Goal: Task Accomplishment & Management: Manage account settings

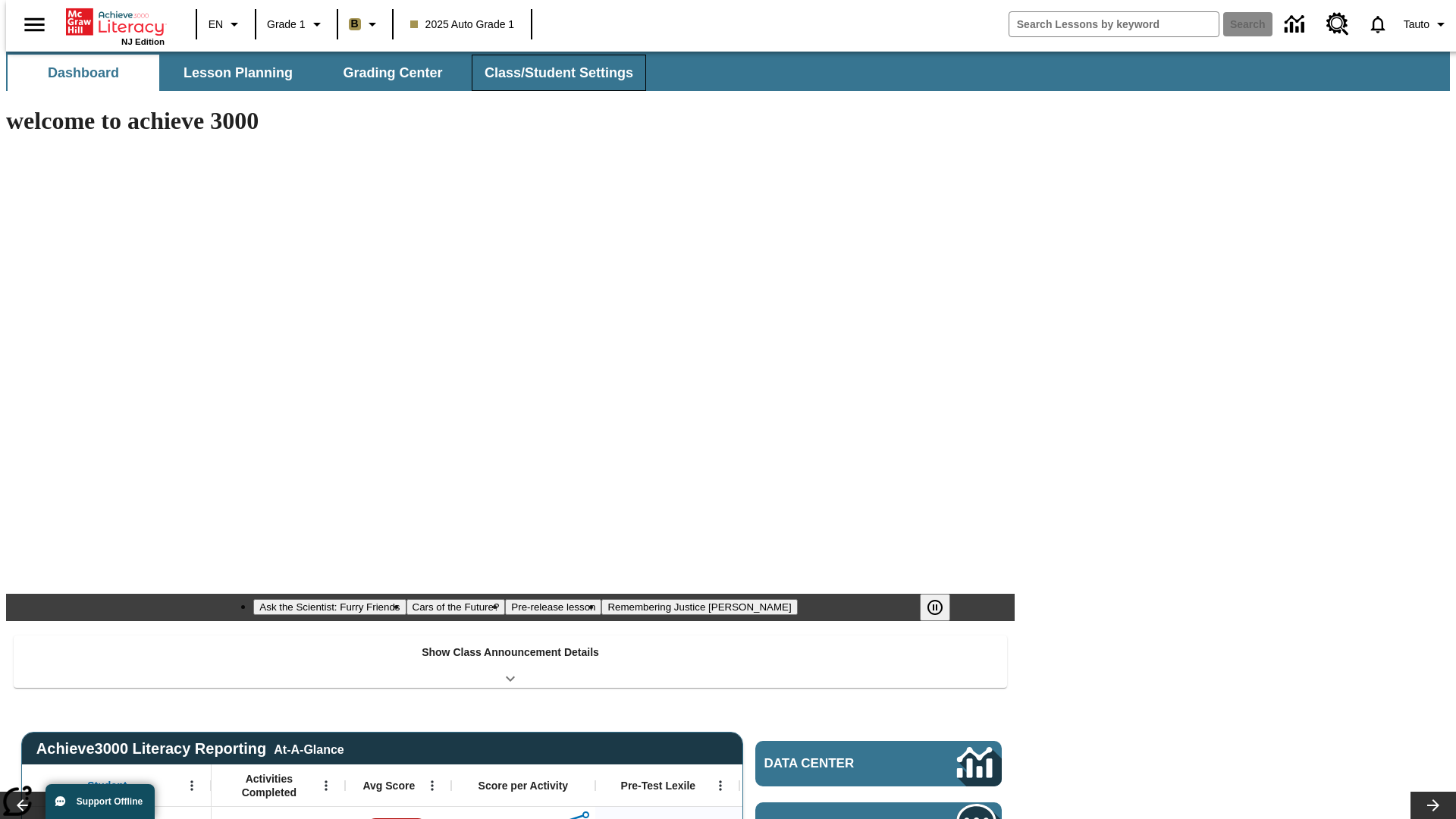
click at [551, 73] on button "Class/Student Settings" at bounding box center [558, 72] width 174 height 36
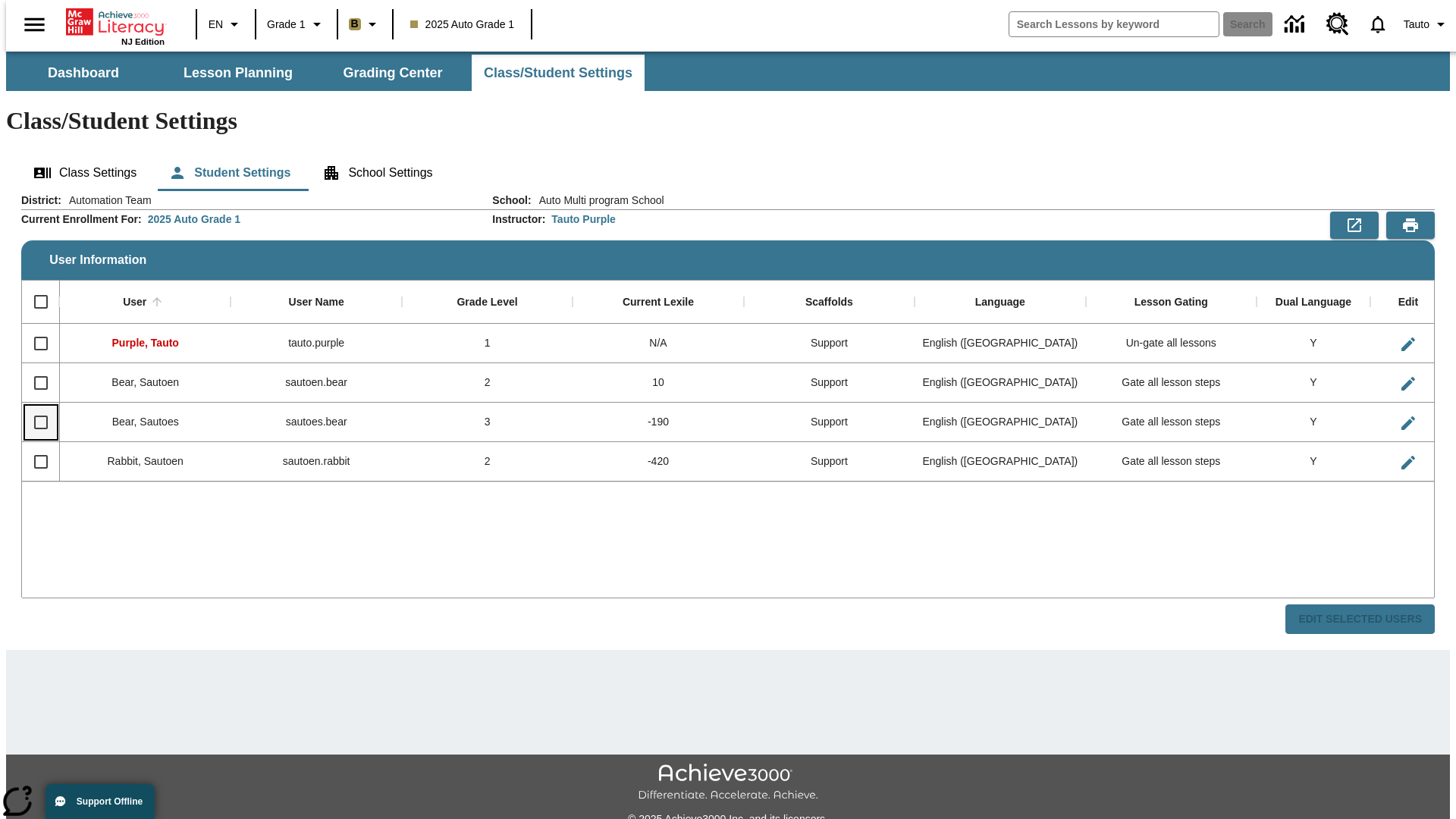
click at [35, 406] on input "Select row" at bounding box center [41, 422] width 32 height 32
checkbox input "true"
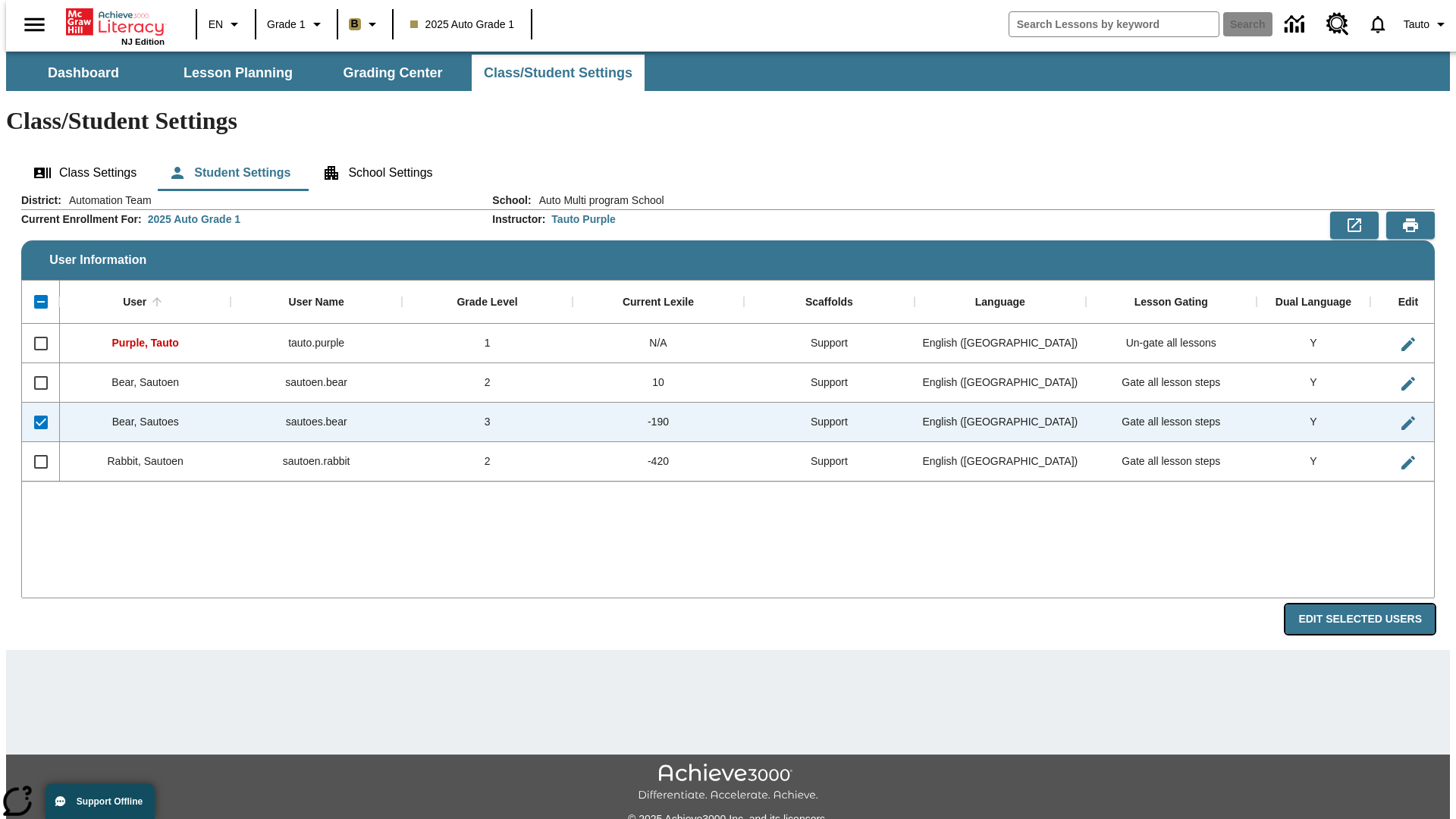
click at [1372, 605] on button "Edit Selected Users" at bounding box center [1360, 619] width 149 height 30
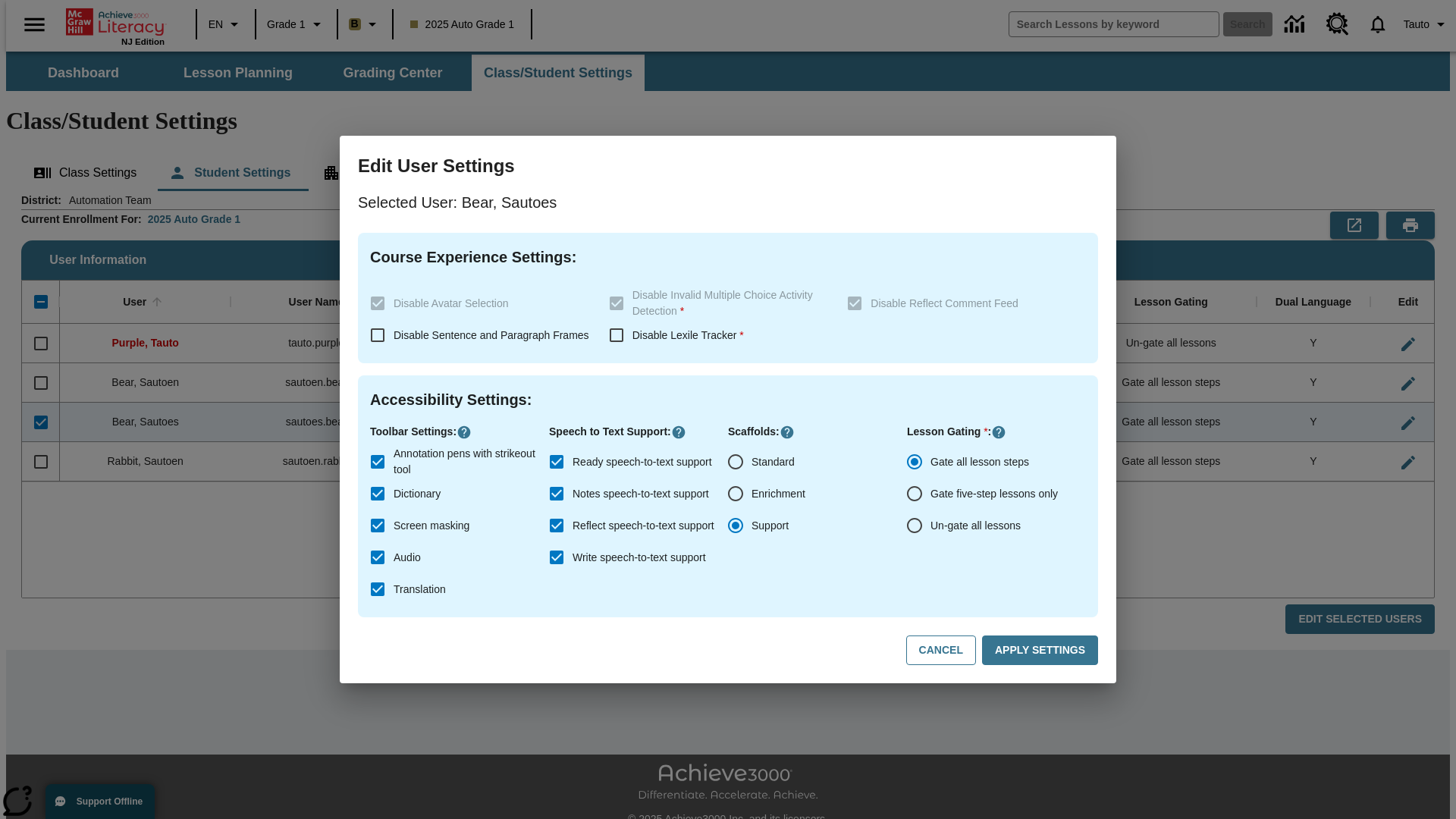
click at [915, 526] on input "Un-gate all lessons" at bounding box center [915, 526] width 32 height 32
radio input "true"
click at [1043, 650] on button "Apply Settings" at bounding box center [1040, 650] width 116 height 30
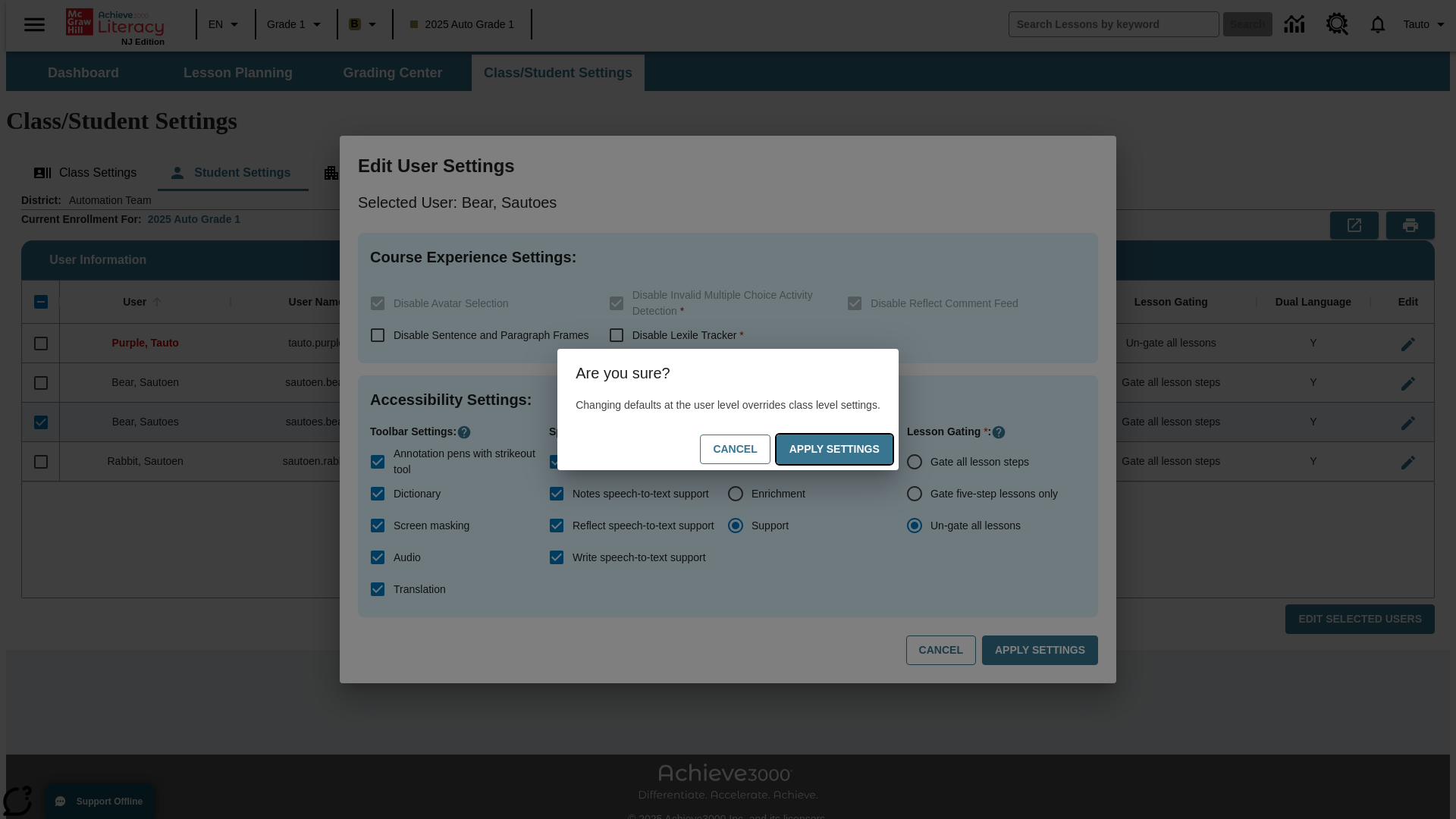
click at [850, 449] on button "Apply Settings" at bounding box center [834, 449] width 116 height 30
radio input "true"
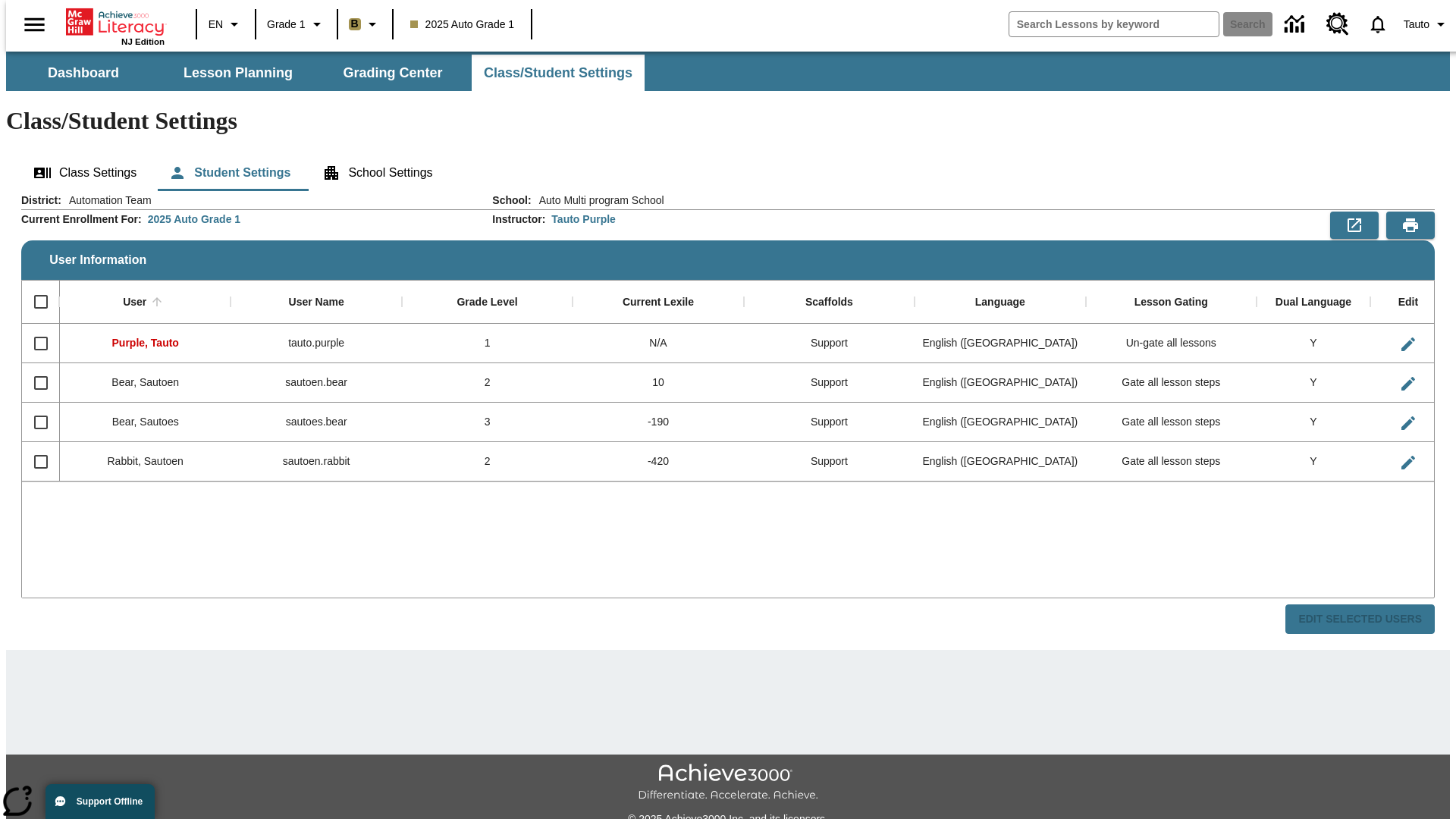
checkbox input "false"
click at [35, 406] on input "Select row" at bounding box center [41, 422] width 32 height 32
checkbox input "true"
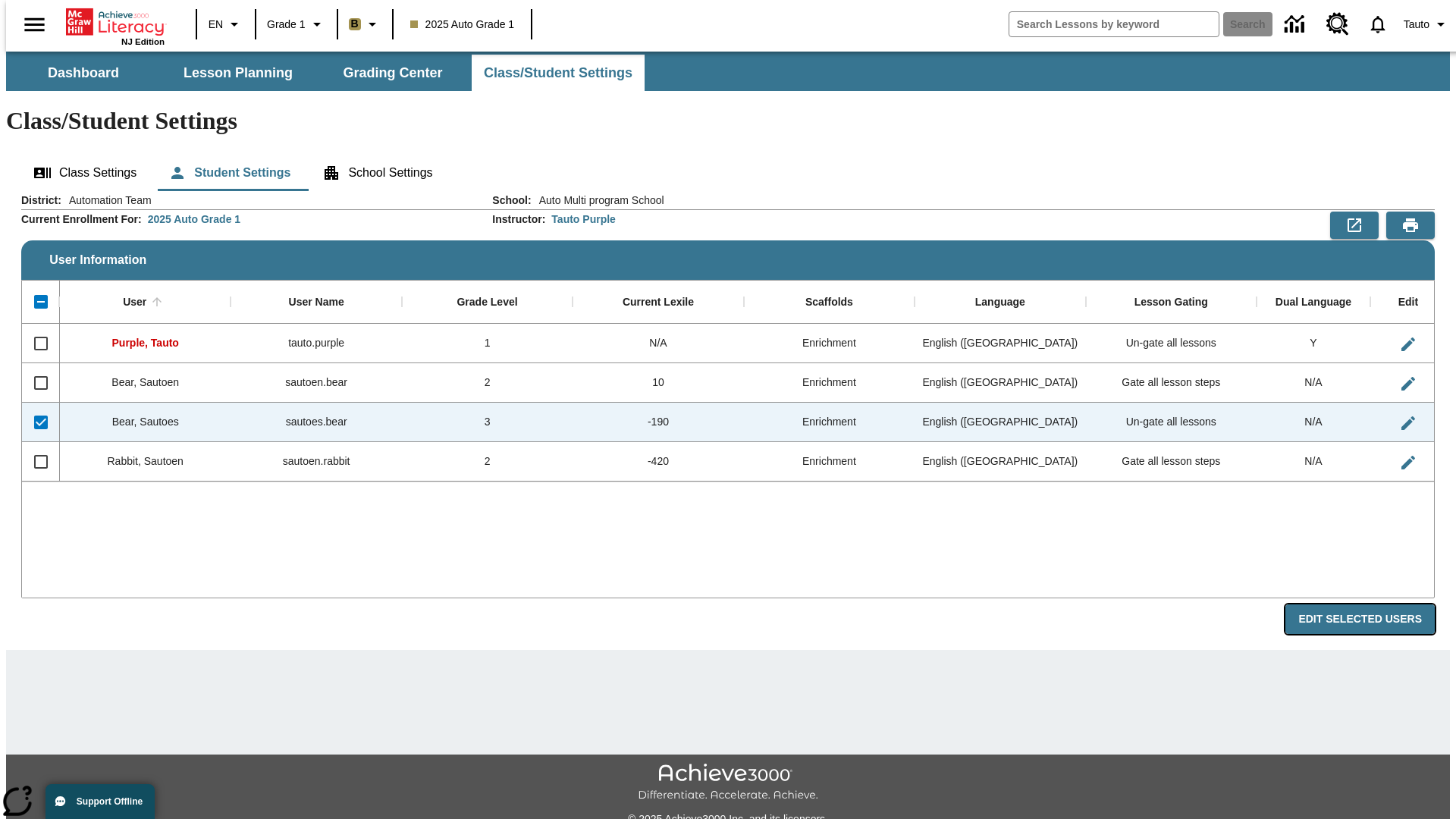
click at [1372, 605] on button "Edit Selected Users" at bounding box center [1360, 619] width 149 height 30
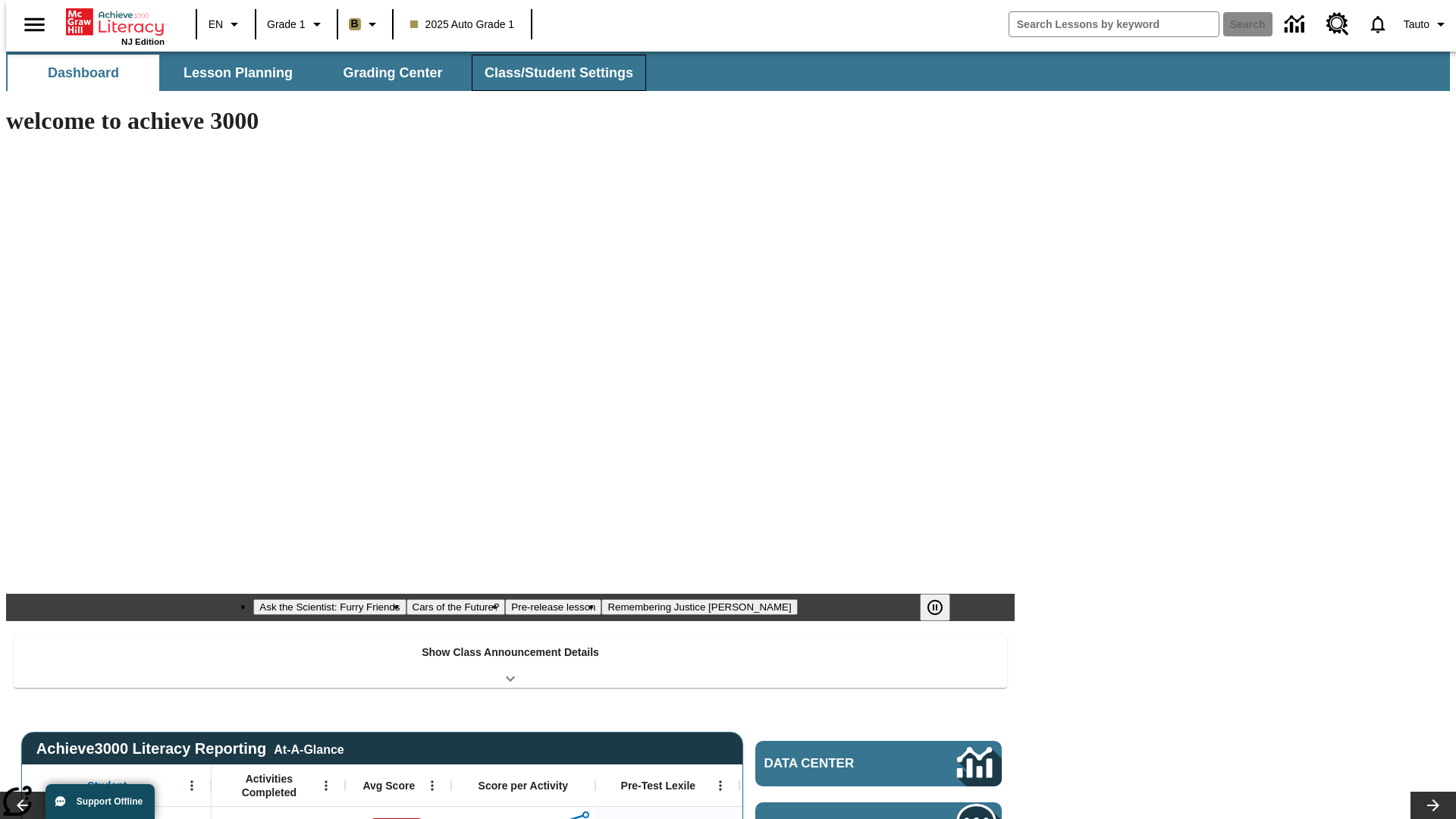
click at [551, 73] on button "Class/Student Settings" at bounding box center [558, 72] width 174 height 36
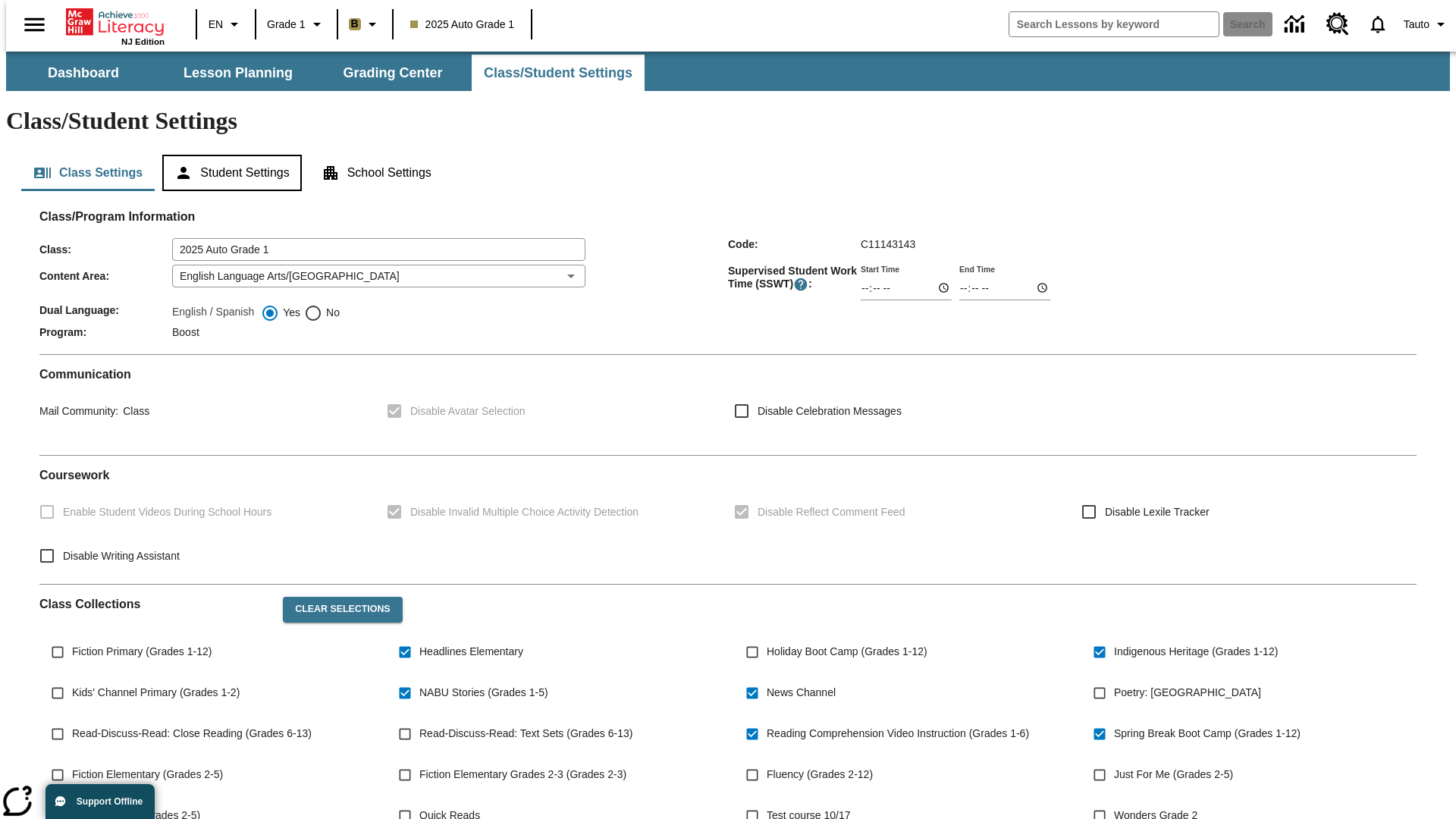
click at [228, 155] on button "Student Settings" at bounding box center [231, 173] width 139 height 36
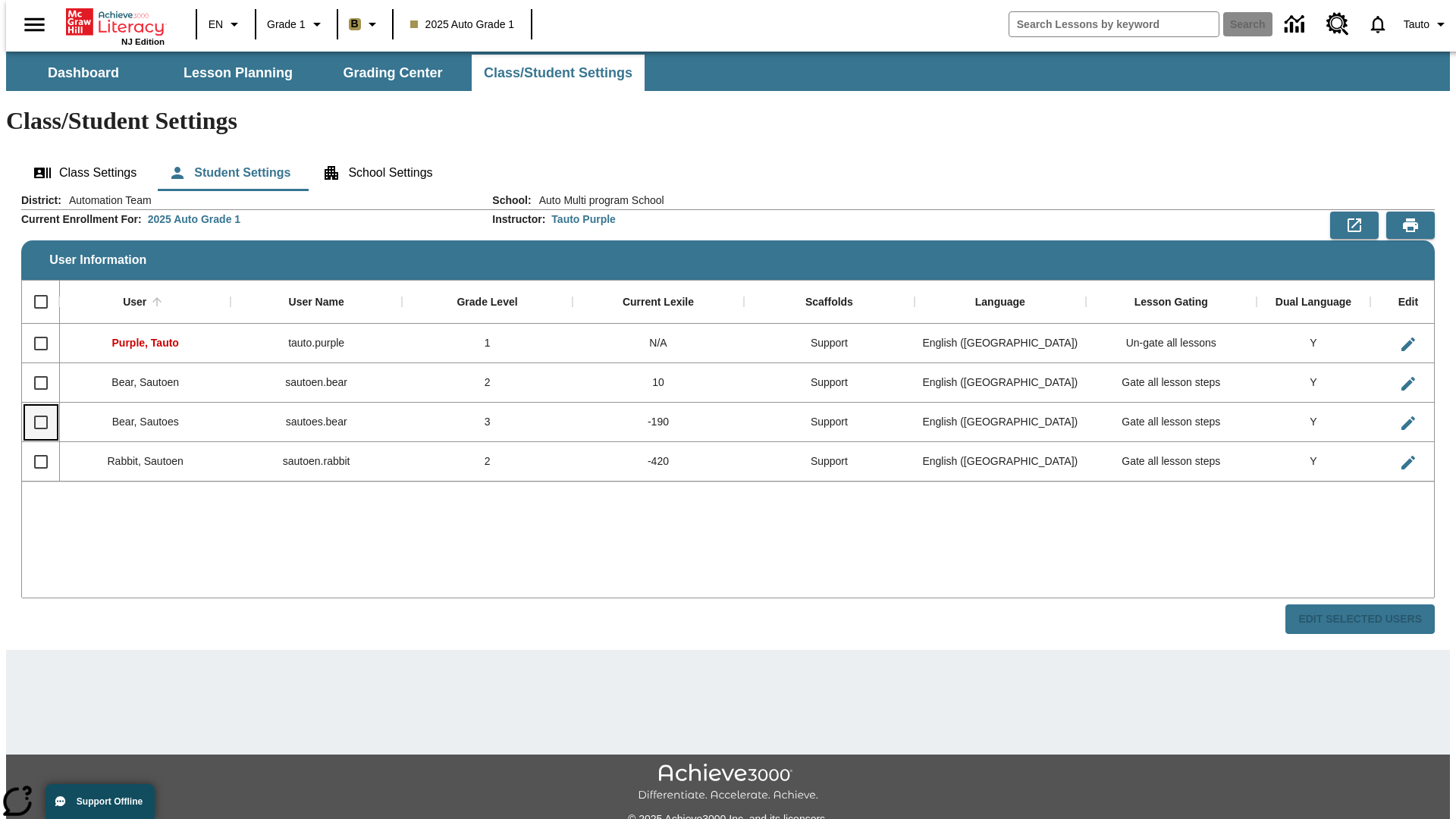
click at [35, 406] on input "Select row" at bounding box center [41, 422] width 32 height 32
checkbox input "true"
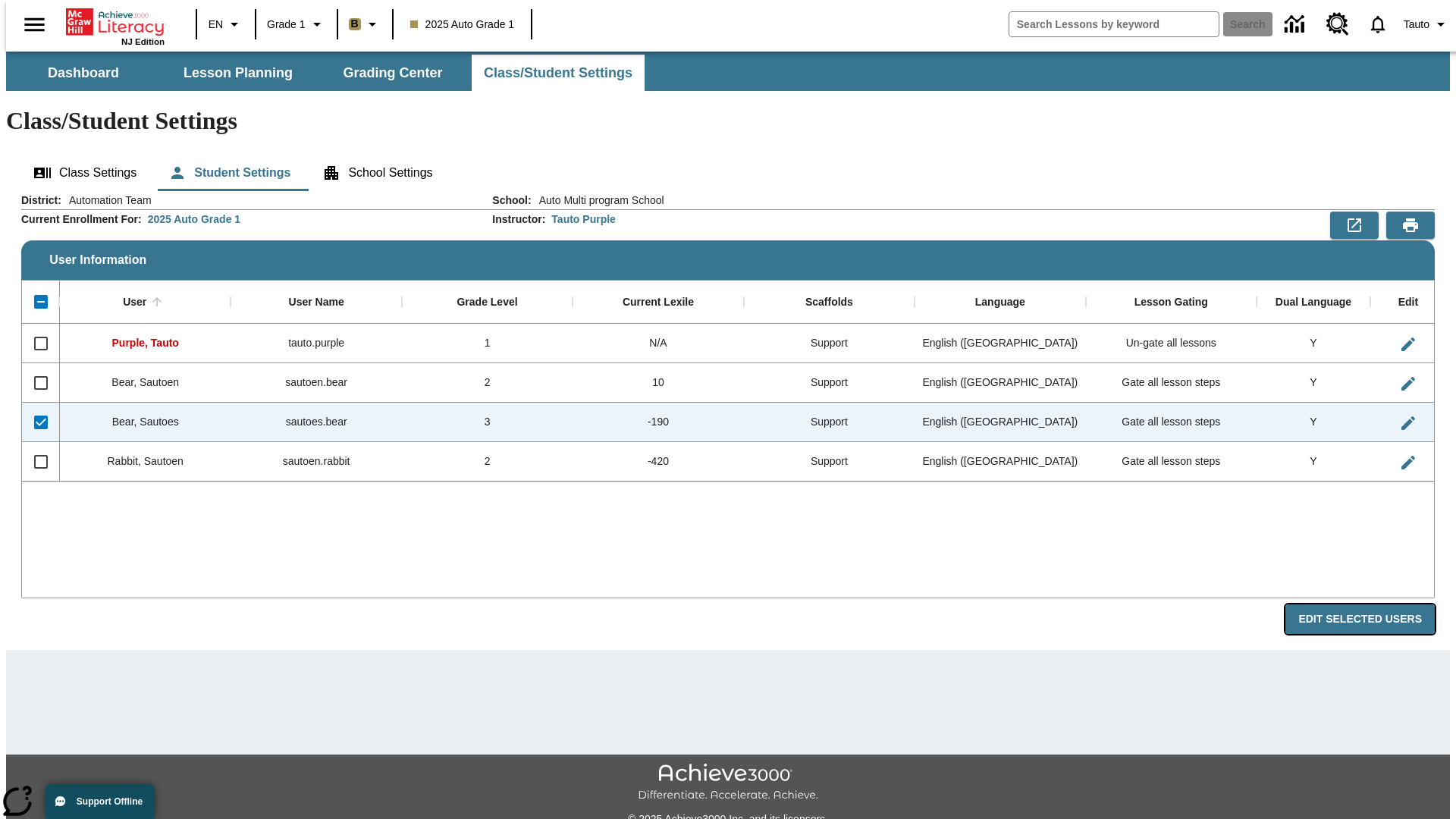
click at [1372, 605] on button "Edit Selected Users" at bounding box center [1360, 619] width 149 height 30
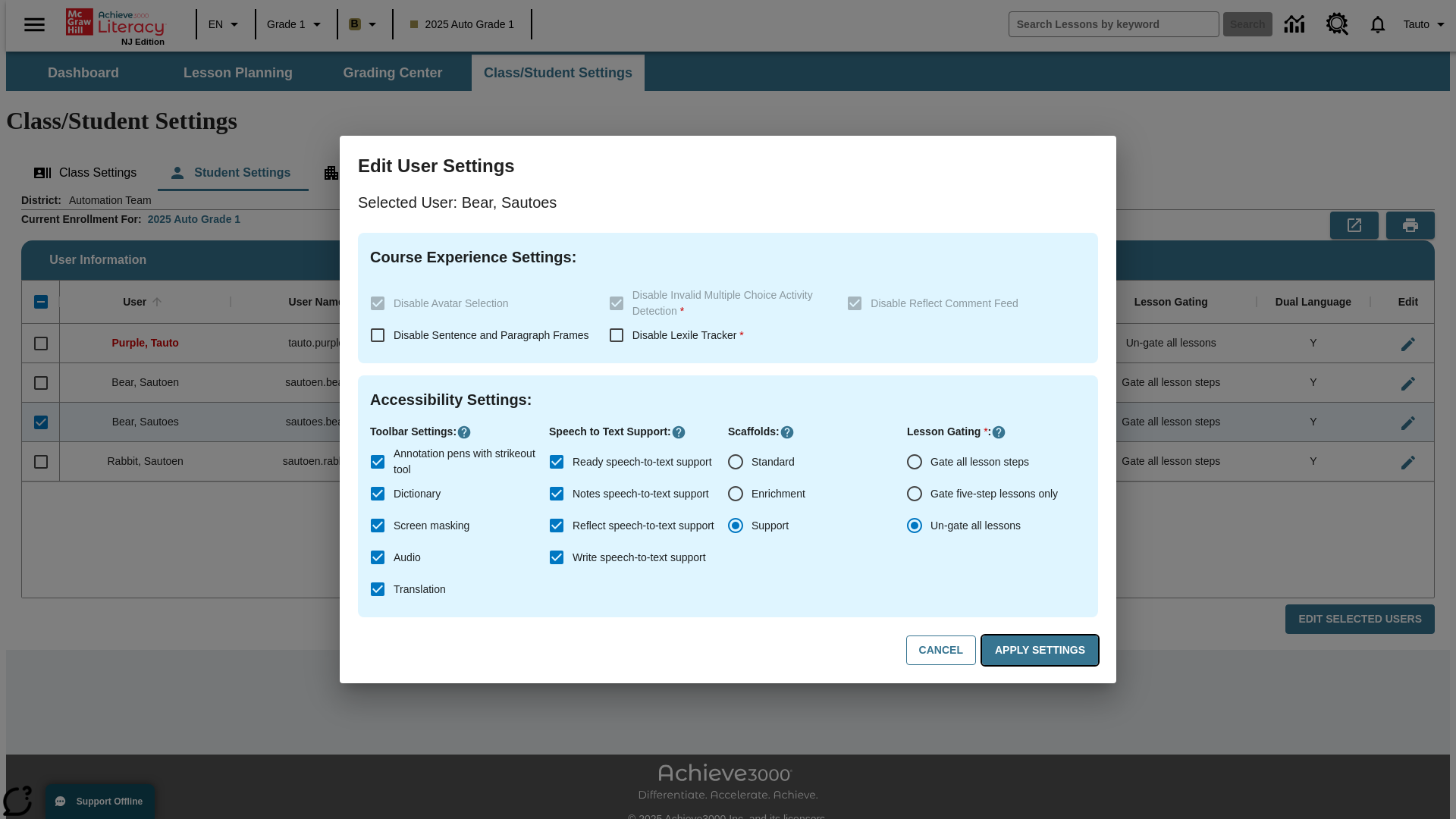
click at [1043, 650] on button "Apply Settings" at bounding box center [1040, 650] width 116 height 30
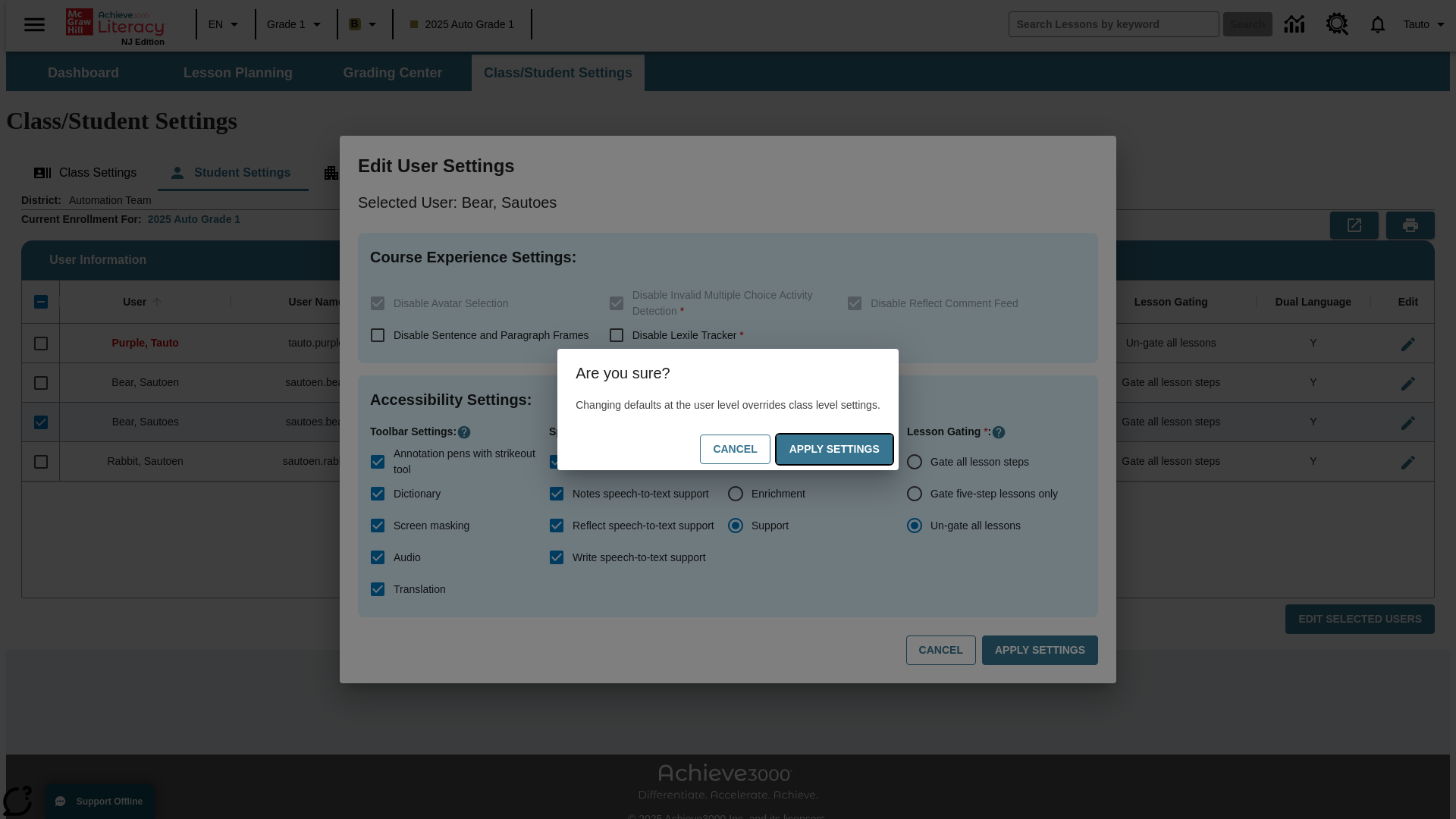
click at [850, 449] on button "Apply Settings" at bounding box center [834, 449] width 116 height 30
radio input "true"
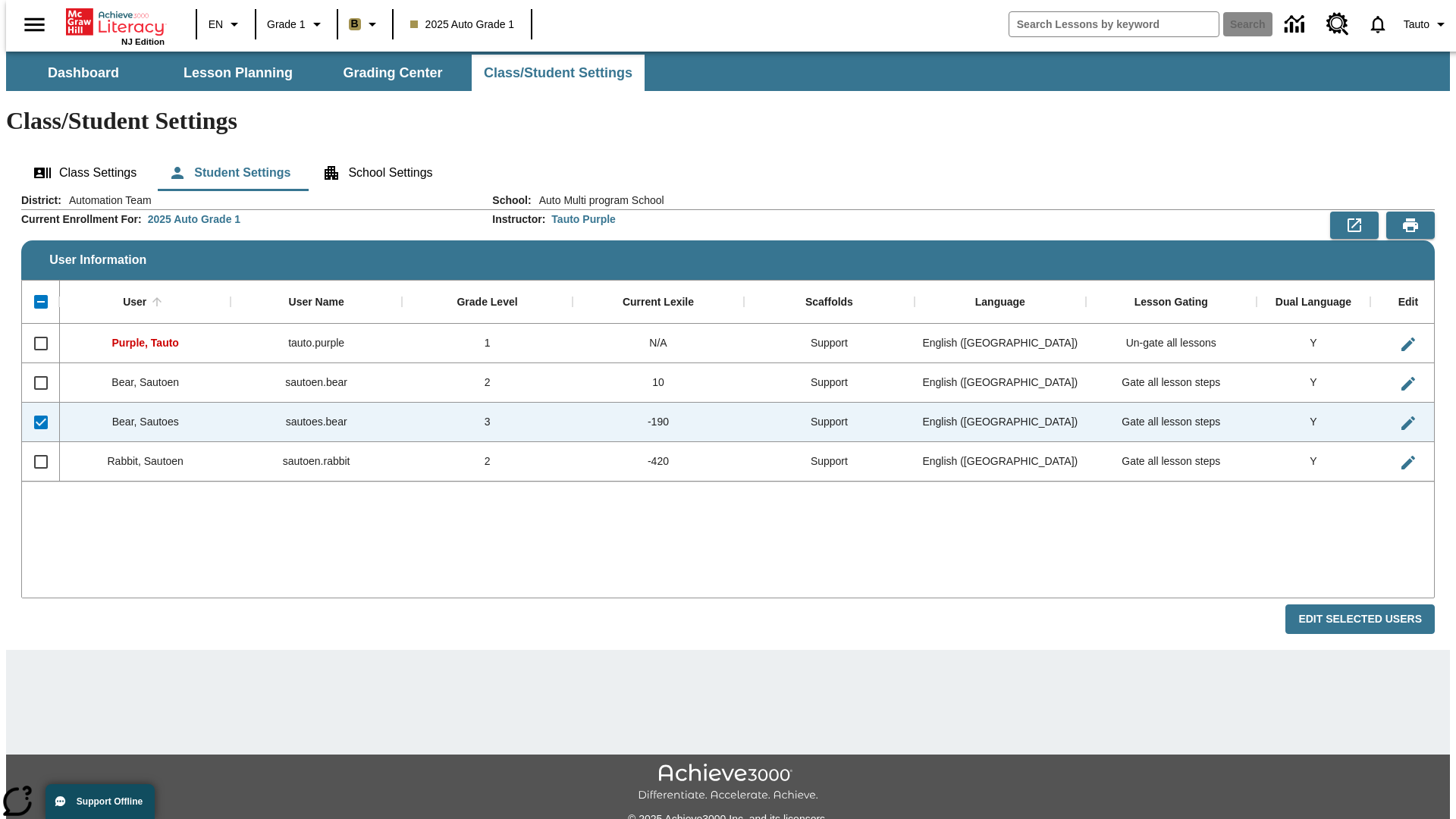
checkbox input "false"
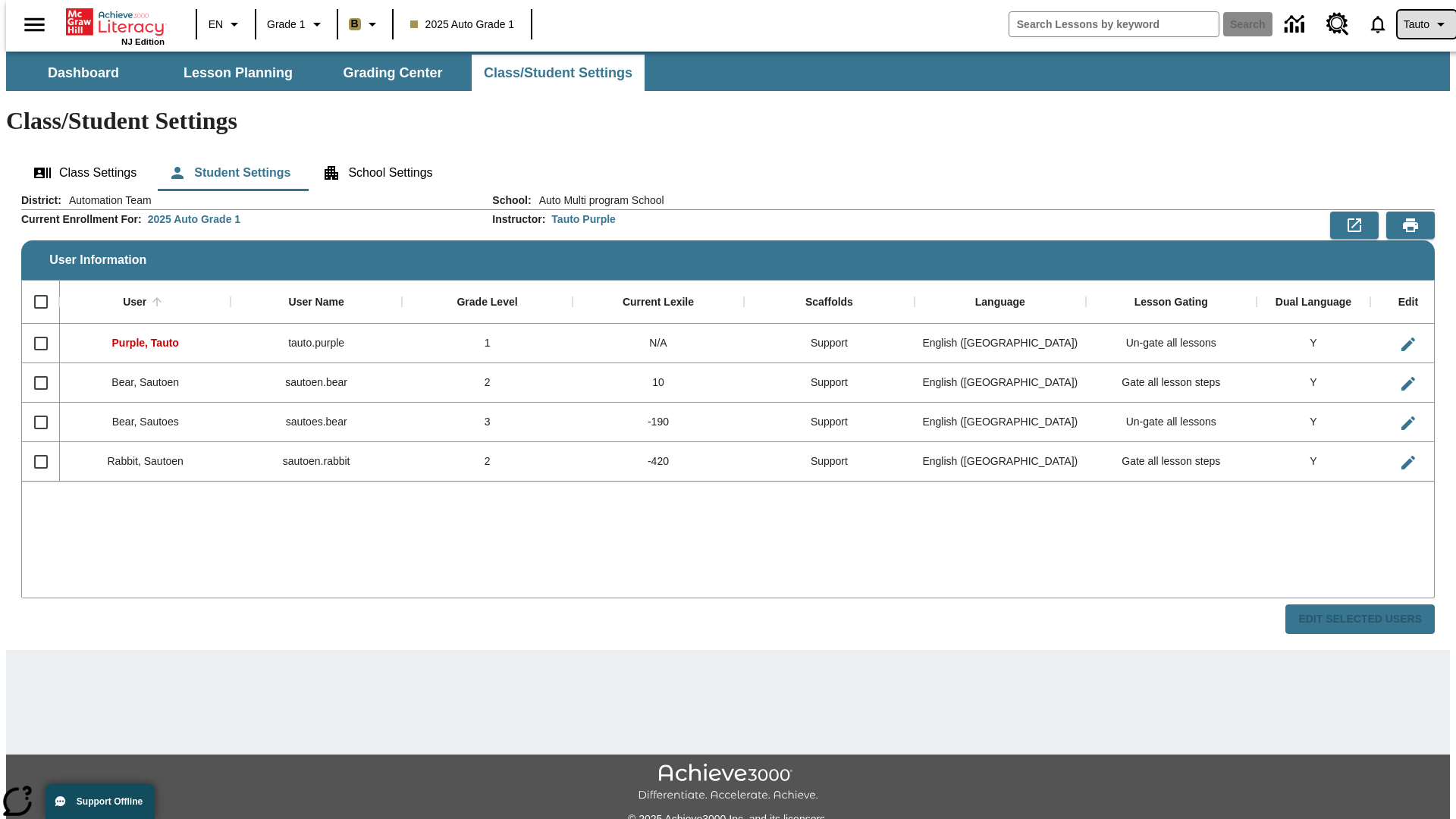
click at [1419, 24] on span "Tauto" at bounding box center [1417, 25] width 26 height 16
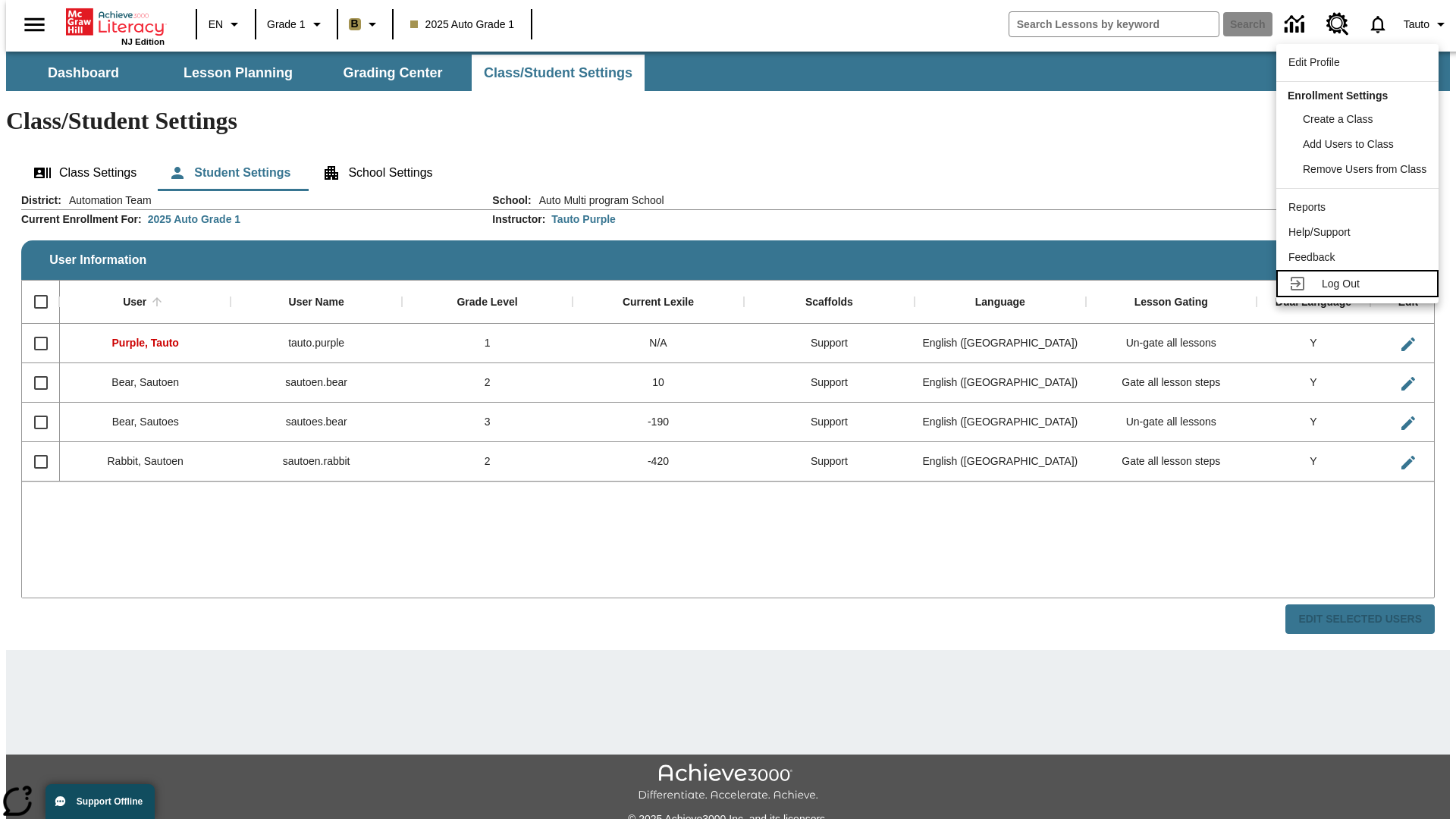
click at [1360, 283] on span "Log Out" at bounding box center [1340, 283] width 38 height 12
